Goal: Check status: Check status

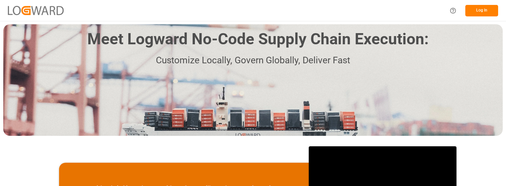
click at [482, 10] on button "Log In" at bounding box center [481, 10] width 33 height 11
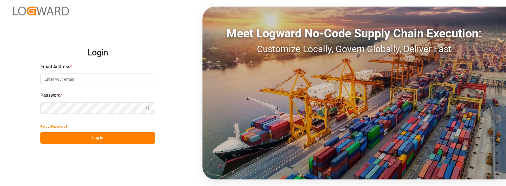
type input "[PERSON_NAME][EMAIL_ADDRESS][PERSON_NAME][DOMAIN_NAME]"
click at [118, 135] on button "Log In" at bounding box center [97, 137] width 115 height 11
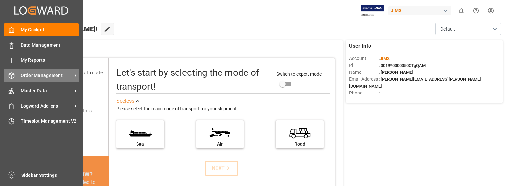
click at [60, 74] on span "Order Management" at bounding box center [47, 75] width 52 height 7
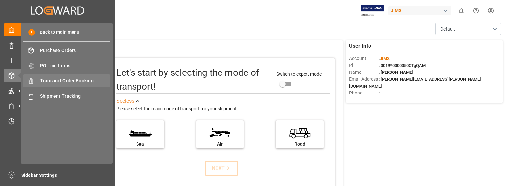
click at [82, 79] on span "Transport Order Booking" at bounding box center [75, 80] width 71 height 7
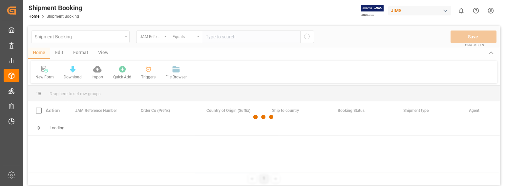
click at [227, 38] on div at bounding box center [264, 117] width 472 height 182
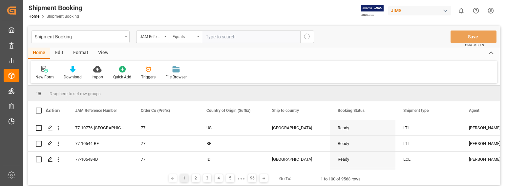
click at [233, 38] on input "text" at bounding box center [251, 37] width 98 height 12
type input "22-10592-[GEOGRAPHIC_DATA]"
click at [309, 37] on icon "search button" at bounding box center [307, 37] width 8 height 8
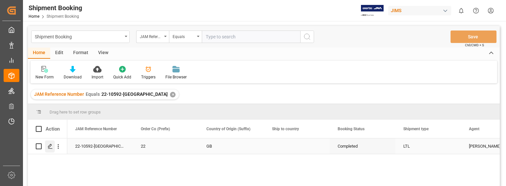
click at [50, 145] on icon "Press SPACE to select this row." at bounding box center [50, 146] width 5 height 5
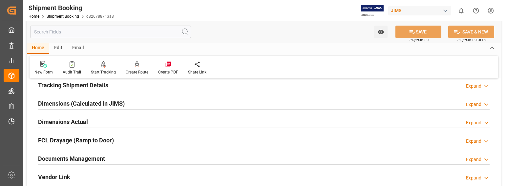
scroll to position [164, 0]
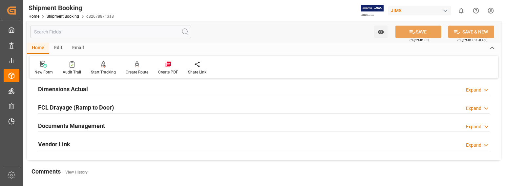
click at [476, 125] on div "Expand" at bounding box center [473, 126] width 15 height 7
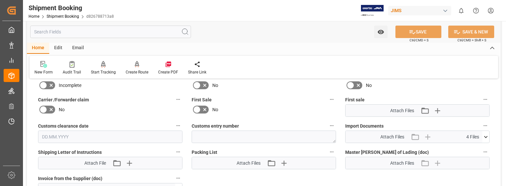
scroll to position [295, 0]
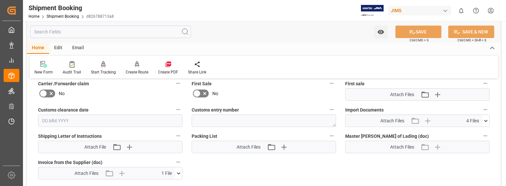
click at [485, 119] on icon at bounding box center [485, 120] width 7 height 7
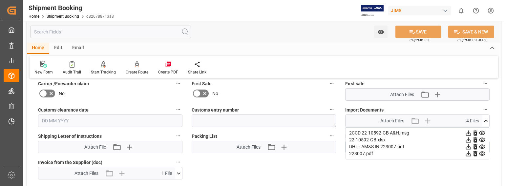
click at [467, 153] on icon at bounding box center [468, 153] width 7 height 7
click at [93, 98] on div "No" at bounding box center [110, 93] width 144 height 10
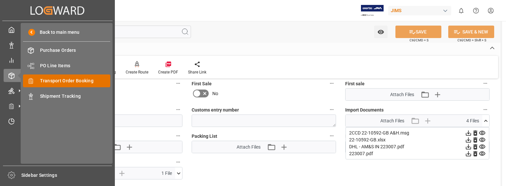
click at [63, 80] on span "Transport Order Booking" at bounding box center [75, 80] width 71 height 7
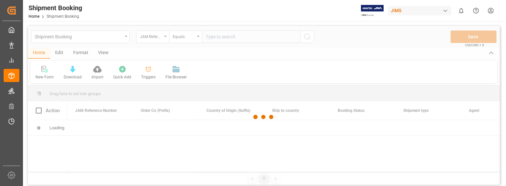
click at [236, 36] on div at bounding box center [264, 117] width 472 height 182
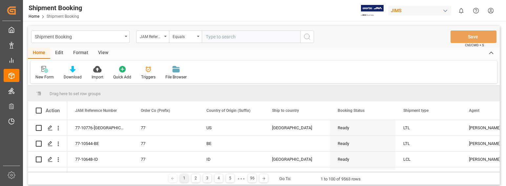
drag, startPoint x: 465, startPoint y: 68, endPoint x: 453, endPoint y: 67, distance: 11.2
click at [465, 68] on div "New Form Download Import Quick Add Triggers File Browser" at bounding box center [264, 72] width 467 height 23
click at [220, 35] on input "text" at bounding box center [251, 37] width 98 height 12
type input "22-9073-[GEOGRAPHIC_DATA]"
click at [306, 35] on icon "search button" at bounding box center [307, 37] width 8 height 8
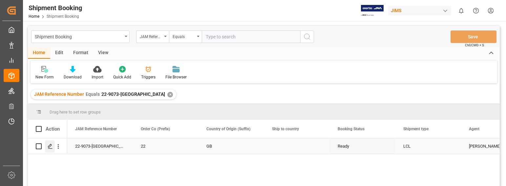
click at [49, 146] on icon "Press SPACE to select this row." at bounding box center [50, 146] width 5 height 5
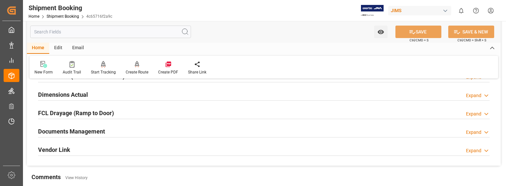
scroll to position [164, 0]
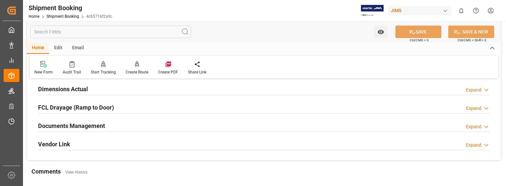
click at [474, 126] on div "Expand" at bounding box center [473, 126] width 15 height 7
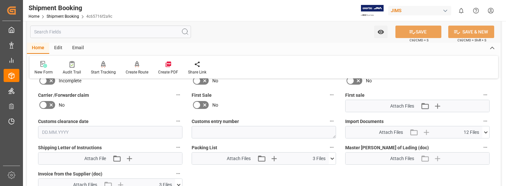
scroll to position [295, 0]
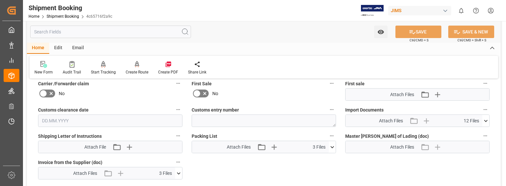
click at [486, 119] on icon at bounding box center [485, 120] width 7 height 7
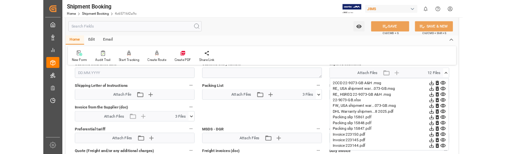
scroll to position [361, 0]
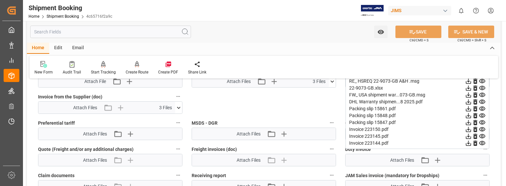
click at [468, 143] on icon at bounding box center [468, 143] width 5 height 5
click at [468, 136] on icon at bounding box center [468, 136] width 5 height 5
click at [468, 129] on icon at bounding box center [468, 129] width 5 height 5
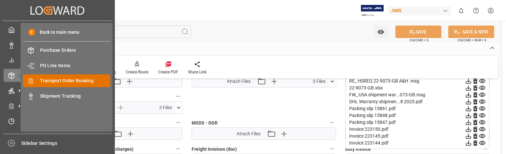
click at [73, 81] on span "Transport Order Booking" at bounding box center [75, 80] width 71 height 7
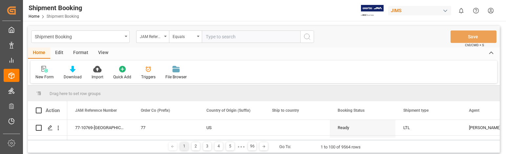
click at [221, 38] on input "text" at bounding box center [251, 37] width 98 height 12
type input "22-9321-CN"
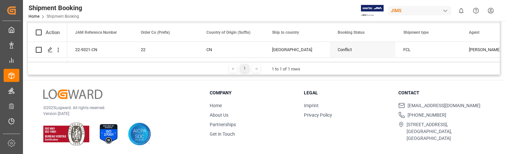
scroll to position [97, 0]
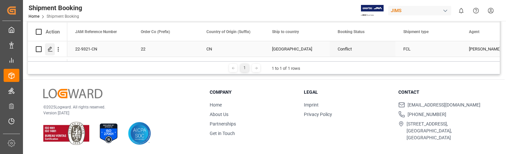
click at [52, 48] on polygon "Press SPACE to select this row." at bounding box center [49, 48] width 3 height 3
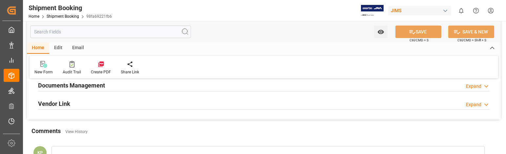
scroll to position [197, 0]
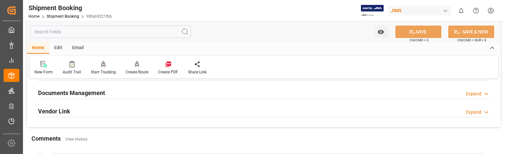
click at [478, 93] on div "Expand" at bounding box center [473, 94] width 15 height 7
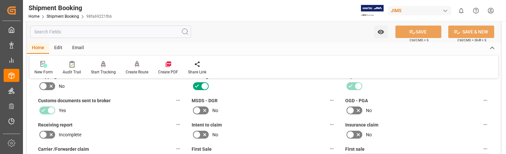
scroll to position [295, 0]
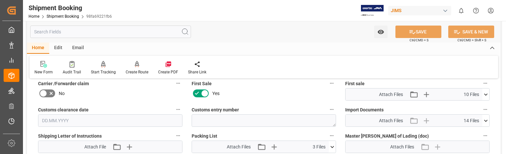
click at [486, 119] on icon at bounding box center [485, 120] width 7 height 7
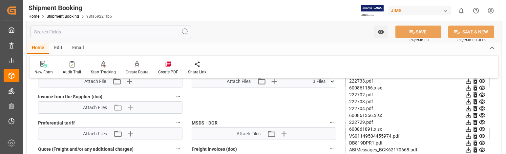
scroll to position [328, 0]
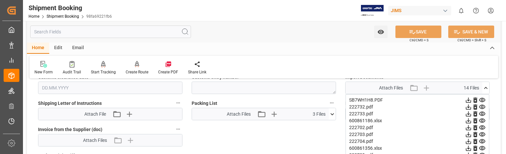
click at [469, 108] on icon at bounding box center [468, 107] width 7 height 7
click at [469, 114] on icon at bounding box center [468, 114] width 5 height 5
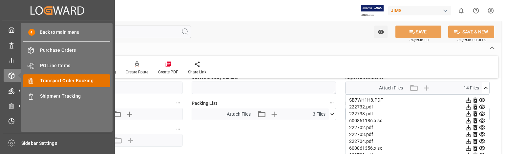
click at [74, 80] on span "Transport Order Booking" at bounding box center [75, 80] width 71 height 7
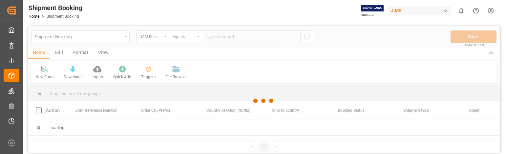
click at [226, 38] on div at bounding box center [264, 101] width 472 height 150
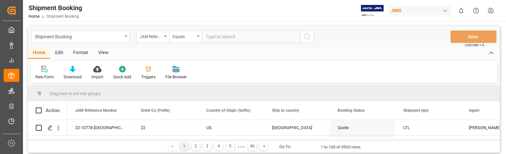
click at [231, 36] on input "text" at bounding box center [251, 37] width 98 height 12
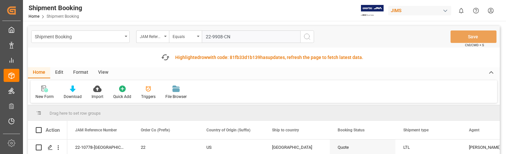
type input "22-9908-CN"
click at [304, 38] on icon "search button" at bounding box center [307, 37] width 8 height 8
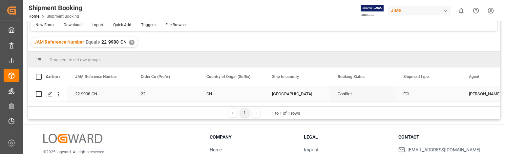
scroll to position [66, 0]
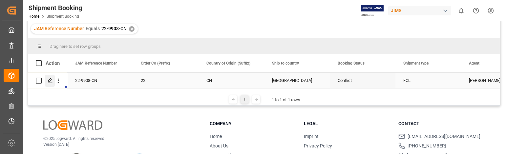
click at [51, 81] on icon "Press SPACE to select this row." at bounding box center [50, 80] width 5 height 5
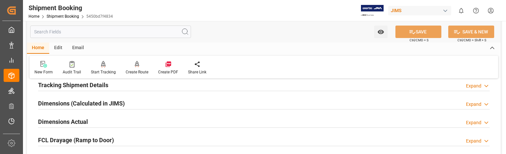
scroll to position [164, 0]
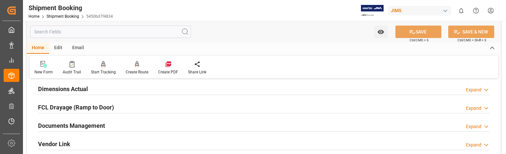
click at [473, 126] on div "Expand" at bounding box center [473, 126] width 15 height 7
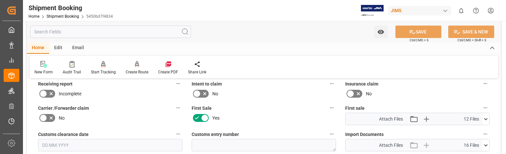
scroll to position [295, 0]
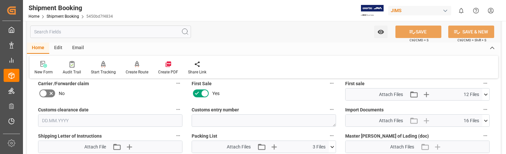
click at [487, 121] on icon at bounding box center [485, 120] width 7 height 7
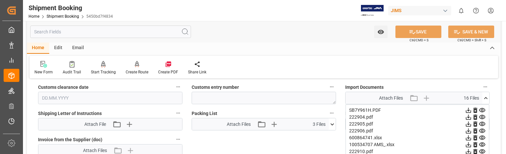
scroll to position [328, 0]
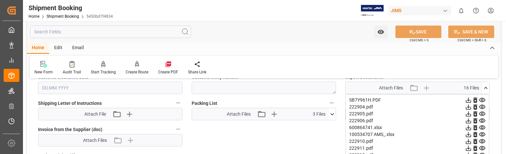
click at [468, 107] on icon at bounding box center [468, 107] width 5 height 5
click at [468, 114] on icon at bounding box center [468, 114] width 5 height 5
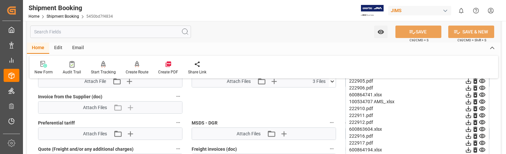
click at [469, 122] on icon at bounding box center [468, 122] width 5 height 5
click at [469, 136] on icon at bounding box center [468, 136] width 7 height 7
